Goal: Information Seeking & Learning: Learn about a topic

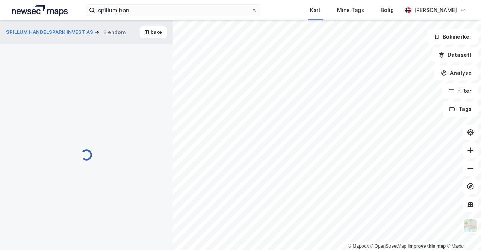
scroll to position [1, 0]
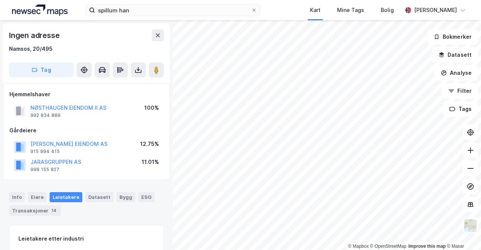
scroll to position [1, 0]
